Goal: Obtain resource: Download file/media

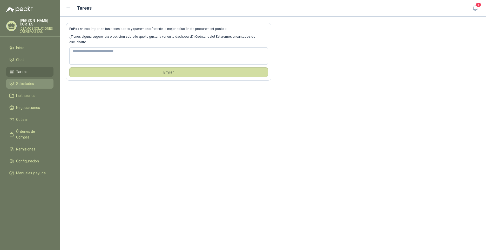
click at [35, 79] on link "Solicitudes" at bounding box center [29, 84] width 47 height 10
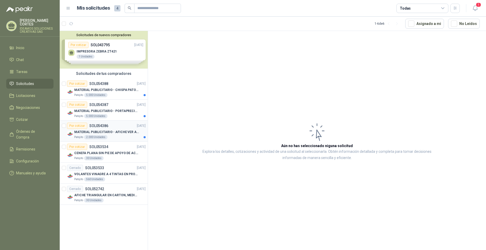
click at [117, 131] on p "MATERIAL PUBLICITARIO - AFICHE VER ADJUNTO" at bounding box center [106, 132] width 65 height 5
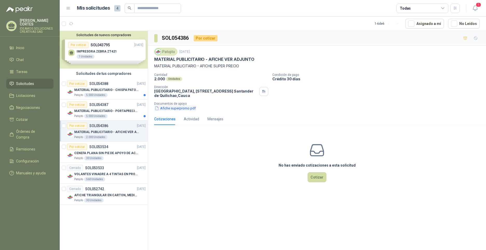
click at [179, 109] on button "Afiche superpromo.pdf" at bounding box center [175, 107] width 42 height 5
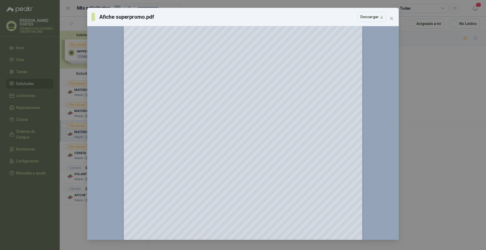
scroll to position [103, 0]
click at [383, 16] on button "Descargar" at bounding box center [371, 17] width 29 height 10
click at [424, 71] on div "Afiche superpromo.pdf Descargar 150 %" at bounding box center [243, 125] width 486 height 250
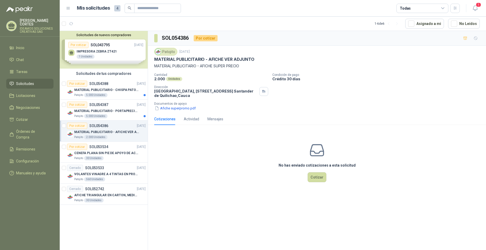
click at [108, 131] on p "MATERIAL PUBLICITARIO - AFICHE VER ADJUNTO" at bounding box center [106, 132] width 65 height 5
click at [104, 196] on p "AFICHE TRIANGULAR EN CARTON, MEDIDAS 30 CM X 45 CM" at bounding box center [106, 195] width 65 height 5
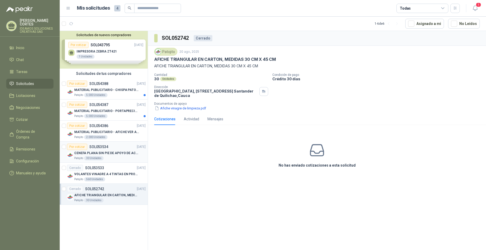
click at [107, 148] on p "SOL053534" at bounding box center [98, 147] width 19 height 4
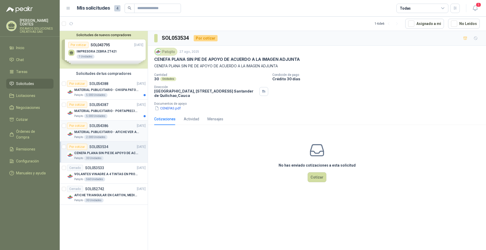
click at [105, 127] on p "SOL054386" at bounding box center [98, 126] width 19 height 4
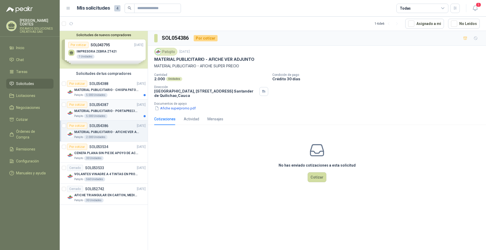
click at [105, 111] on p "MATERIAL PUBLICITARIO - PORTAPRECIOS VER ADJUNTO" at bounding box center [106, 110] width 65 height 5
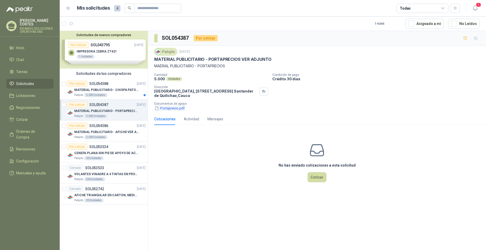
click at [170, 108] on button "Portaprecio.pdf" at bounding box center [169, 107] width 31 height 5
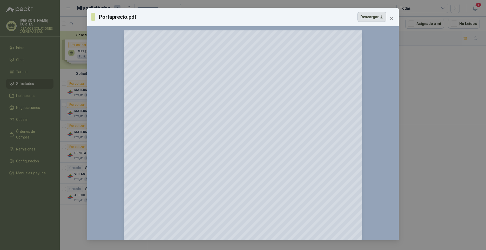
click at [374, 15] on button "Descargar" at bounding box center [371, 17] width 29 height 10
click at [450, 64] on div "Portaprecio.pdf Descargar 150 %" at bounding box center [243, 125] width 486 height 250
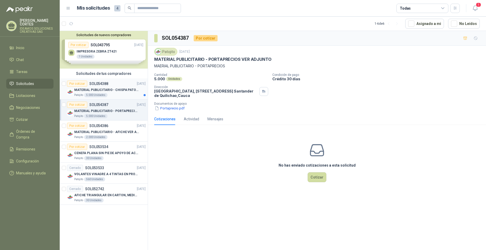
click at [105, 90] on p "MATERIAL PUBLICITARIO - CHISPA PATOJITO VER ADJUNTO" at bounding box center [106, 89] width 65 height 5
click at [177, 109] on button "Chispa Patojito.pdf" at bounding box center [172, 107] width 37 height 5
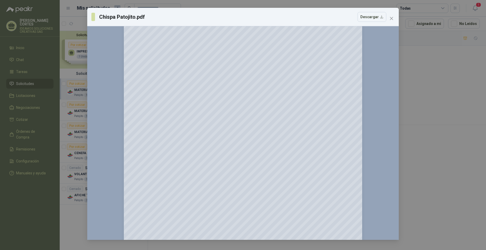
scroll to position [26, 0]
click at [383, 18] on button "Descargar" at bounding box center [371, 17] width 29 height 10
click at [452, 75] on div "Chispa Patojito.pdf Descargar 150 %" at bounding box center [243, 125] width 486 height 250
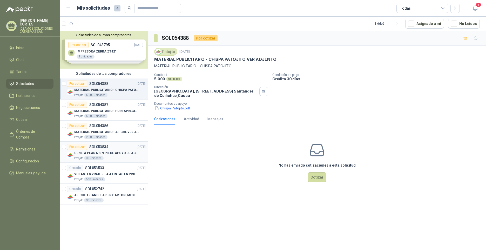
click at [112, 151] on p "CENEFA PLANA SIN PIE DE APOYO DE ACUERDO A LA IMAGEN ADJUNTA" at bounding box center [106, 153] width 65 height 5
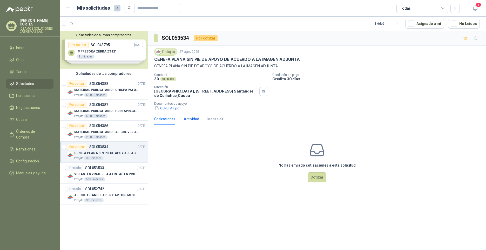
click at [188, 119] on div "Actividad" at bounding box center [191, 119] width 15 height 6
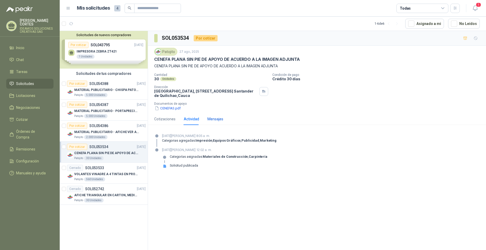
click at [215, 120] on div "Mensajes" at bounding box center [215, 119] width 16 height 6
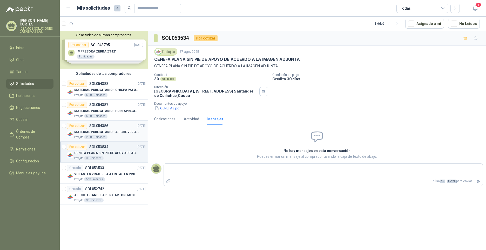
click at [108, 135] on div "Patojito 2.000 Unidades" at bounding box center [109, 137] width 71 height 4
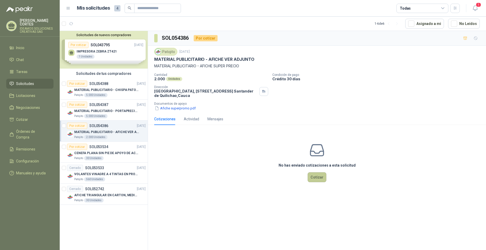
click at [318, 180] on button "Cotizar" at bounding box center [317, 177] width 19 height 10
